Goal: Transaction & Acquisition: Purchase product/service

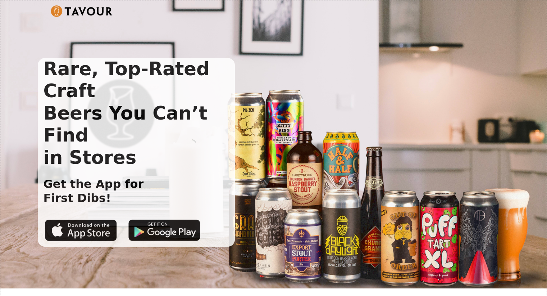
click at [40, 66] on h1 "Rare, Top-Rated Craft Beers You Can’t Find in Stores" at bounding box center [137, 113] width 198 height 110
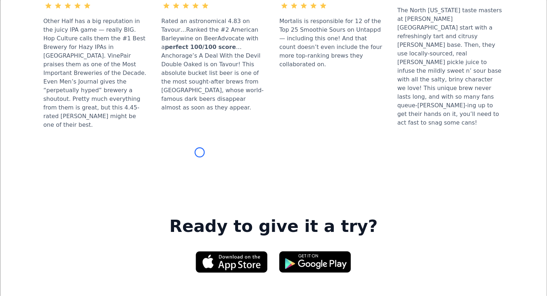
scroll to position [968, 0]
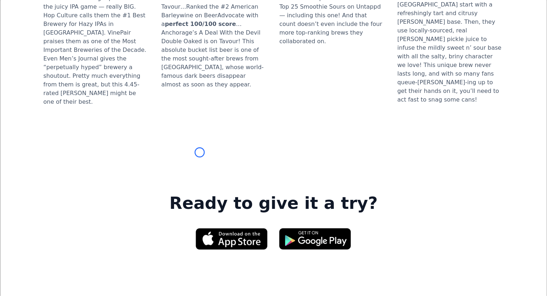
click at [51, 164] on header "Ready to give it a try?" at bounding box center [273, 232] width 523 height 137
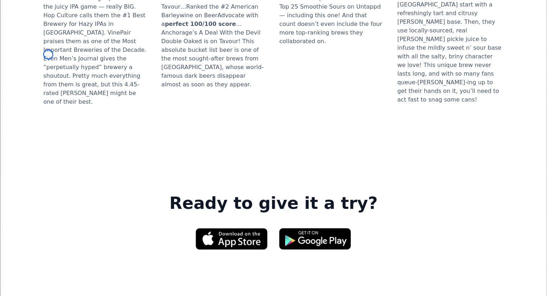
scroll to position [159, 0]
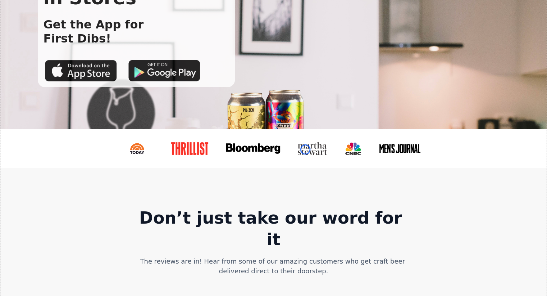
click at [305, 149] on img at bounding box center [312, 148] width 31 height 13
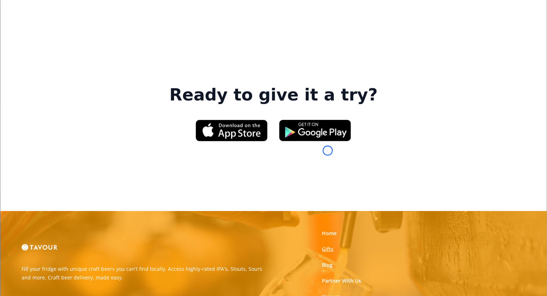
click at [328, 245] on link "Gifts" at bounding box center [328, 248] width 12 height 7
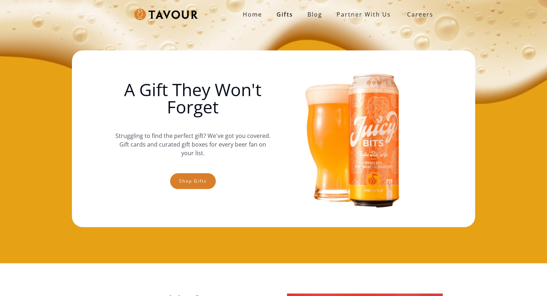
click at [328, 150] on img at bounding box center [354, 139] width 155 height 162
click at [37, 53] on div "Home Gifts Blog partner with us SIGN UP Careers A Gift They Won't Forget Strugg…" at bounding box center [273, 131] width 547 height 263
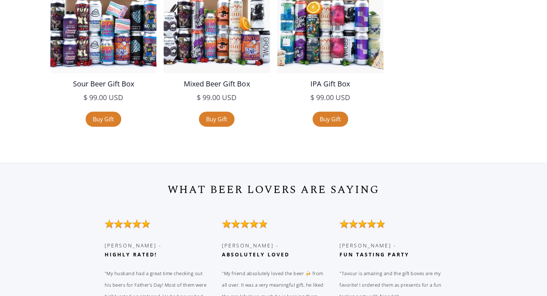
scroll to position [1635, 0]
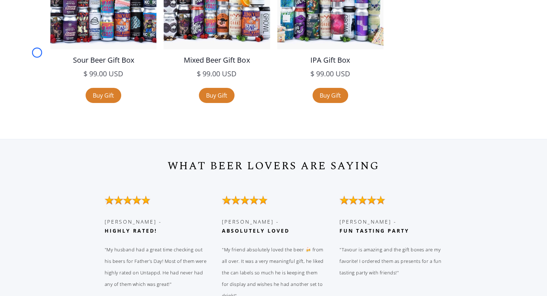
click at [37, 139] on div "WHAT BEER LOVERS ARE SAYING [PERSON_NAME] - ‍ Highly rated! "My husband had a g…" at bounding box center [273, 238] width 547 height 198
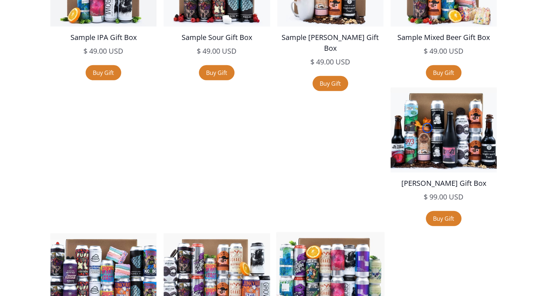
click at [385, 232] on img at bounding box center [330, 275] width 108 height 87
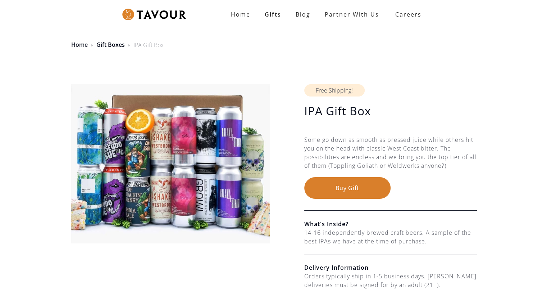
click at [427, 128] on div "Free Shipping! IPA Gift Box $ 99.00 USD $ 99.00 USD Some go down as smooth as p…" at bounding box center [390, 216] width 173 height 265
click at [51, 50] on div "Home Gift Boxes IPA Gift Box" at bounding box center [273, 40] width 547 height 35
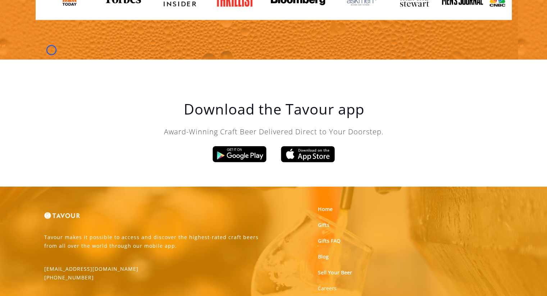
scroll to position [841, 0]
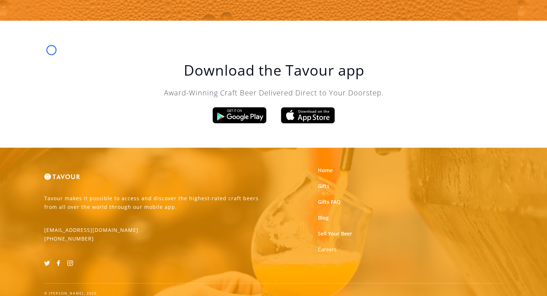
click at [51, 50] on div "Download the Tavour app Award-Winning Craft Beer Delivered Direct to Your Doors…" at bounding box center [273, 84] width 547 height 127
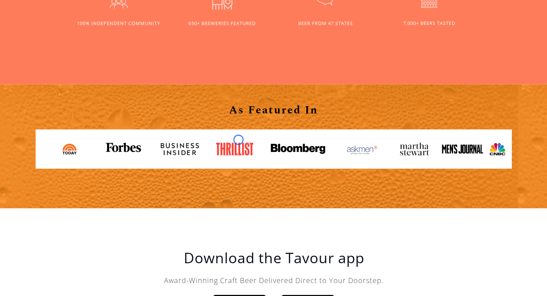
click at [239, 140] on link at bounding box center [237, 149] width 55 height 24
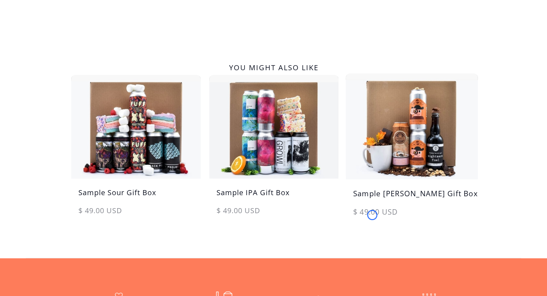
click at [372, 215] on div "$ 49.00 USD" at bounding box center [412, 215] width 132 height 18
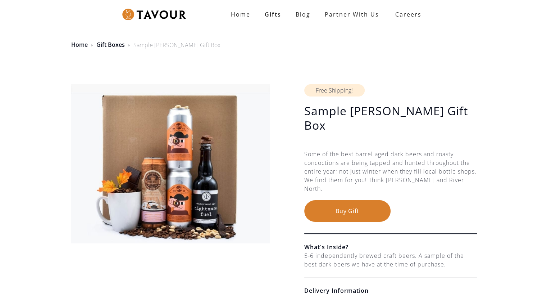
click at [372, 215] on div "Free Shipping! Sample [PERSON_NAME] Gift Box $ 49.00 USD $ 49.00 USD Some of th…" at bounding box center [390, 228] width 173 height 289
click at [53, 38] on div "Home Gift Boxes Sample [PERSON_NAME] Gift Box" at bounding box center [273, 40] width 547 height 35
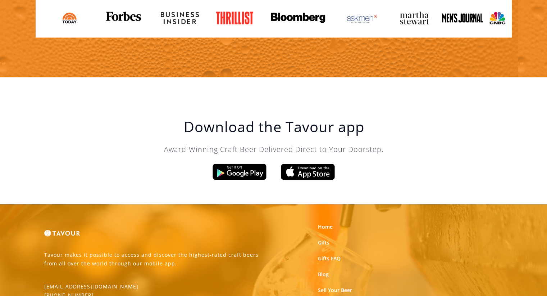
scroll to position [855, 0]
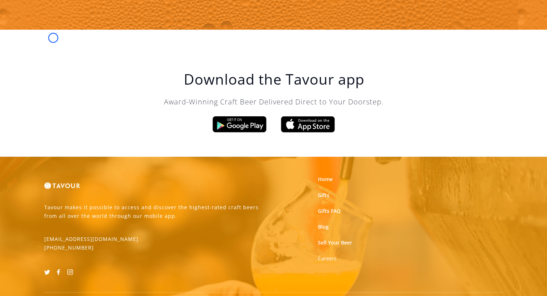
click at [53, 38] on div "Download the Tavour app Award-Winning Craft Beer Delivered Direct to Your Doors…" at bounding box center [273, 92] width 547 height 127
